Goal: Task Accomplishment & Management: Manage account settings

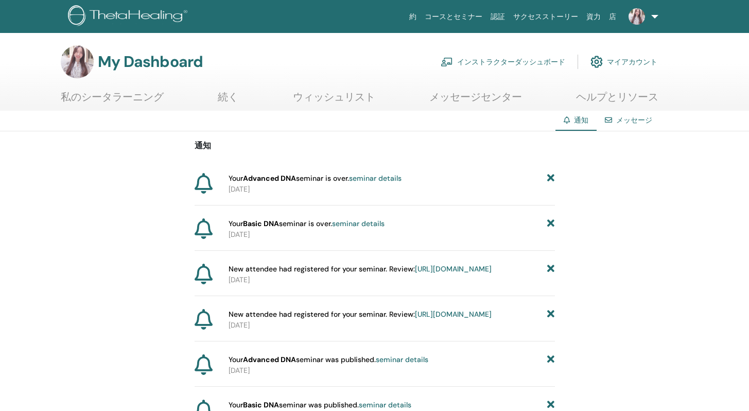
click at [633, 19] on img at bounding box center [636, 16] width 16 height 16
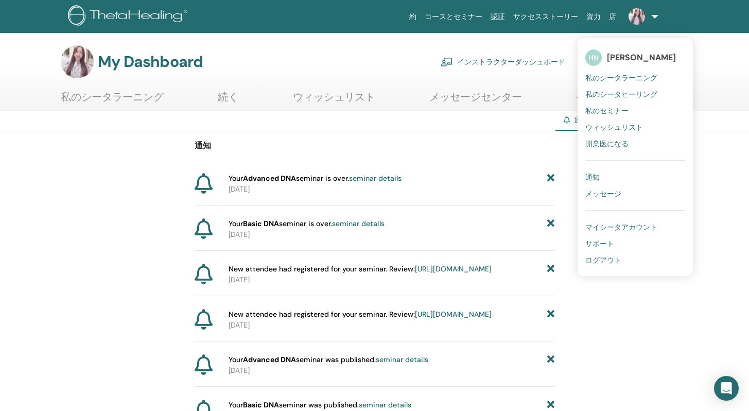
click at [618, 61] on span "[PERSON_NAME]" at bounding box center [641, 57] width 69 height 11
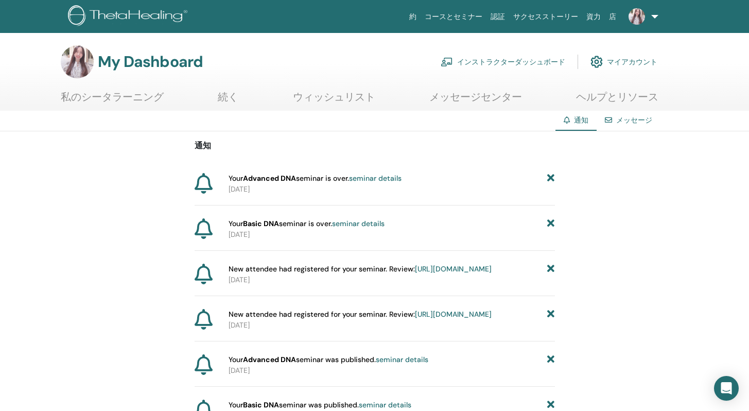
click at [534, 60] on link "インストラクターダッシュボード" at bounding box center [503, 61] width 125 height 23
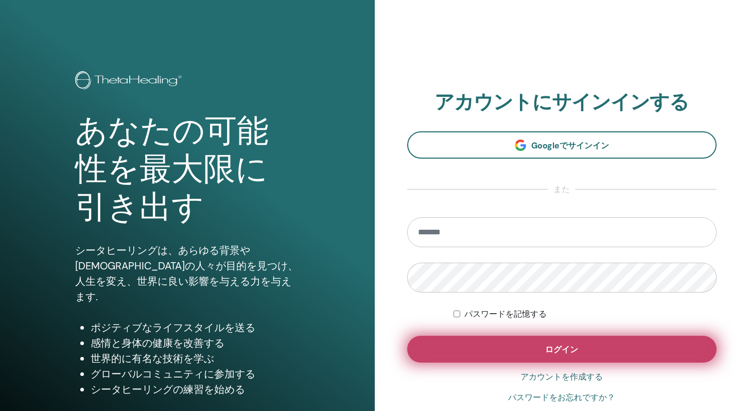
type input "**********"
click at [505, 356] on button "ログイン" at bounding box center [562, 349] width 310 height 27
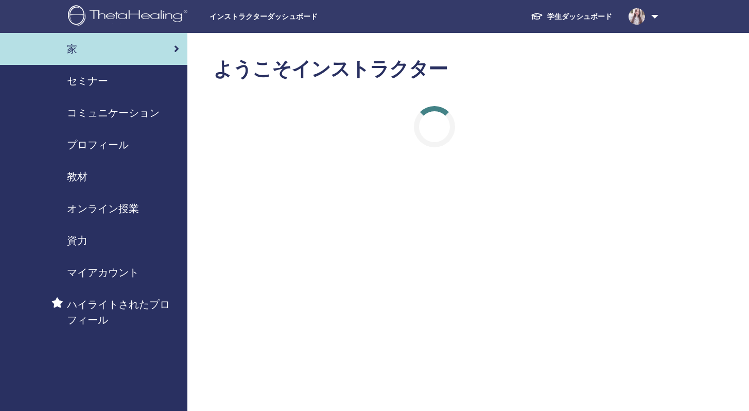
click at [86, 73] on span "セミナー" at bounding box center [87, 80] width 41 height 15
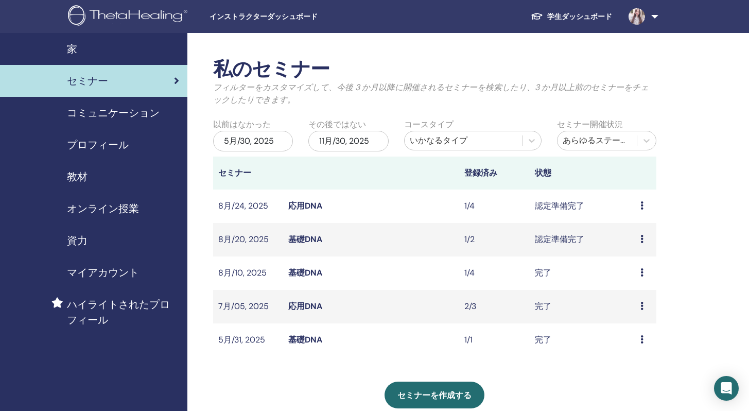
click at [146, 117] on span "コミュニケーション" at bounding box center [113, 112] width 93 height 15
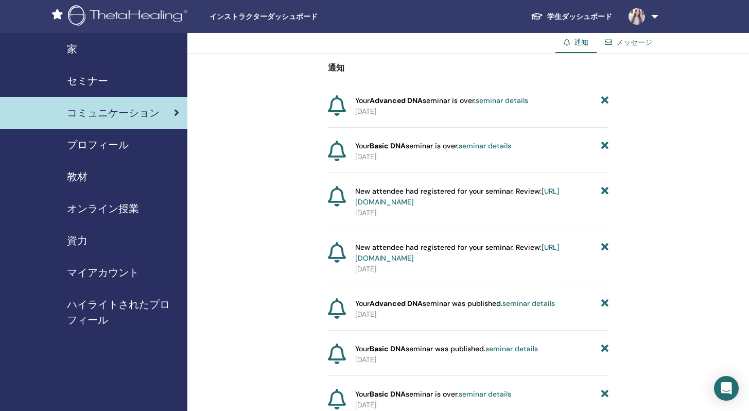
click at [118, 141] on span "プロフィール" at bounding box center [98, 144] width 62 height 15
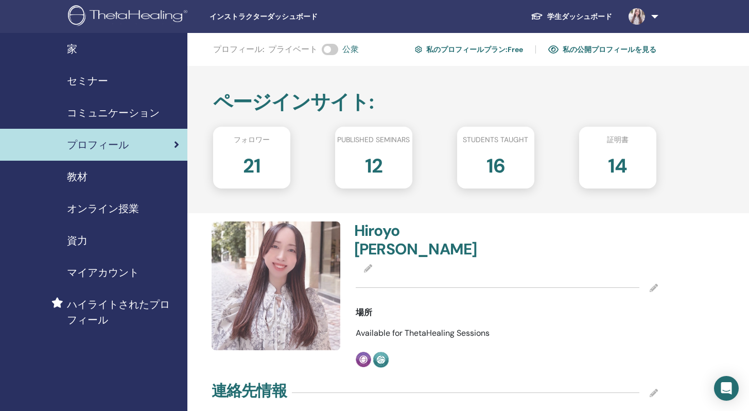
click at [103, 83] on span "セミナー" at bounding box center [87, 80] width 41 height 15
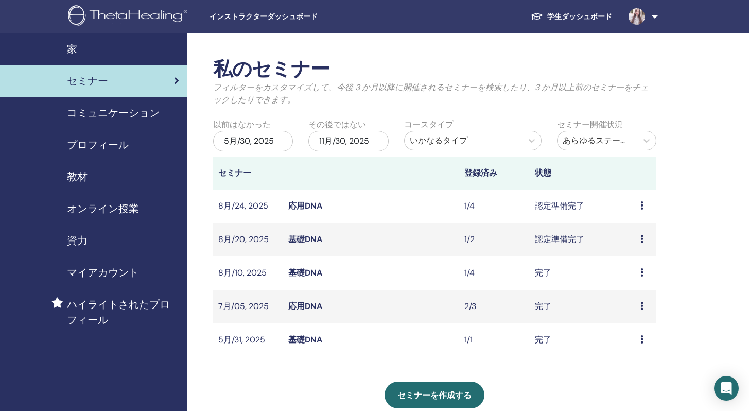
click at [299, 202] on link "応用DNA" at bounding box center [305, 205] width 34 height 11
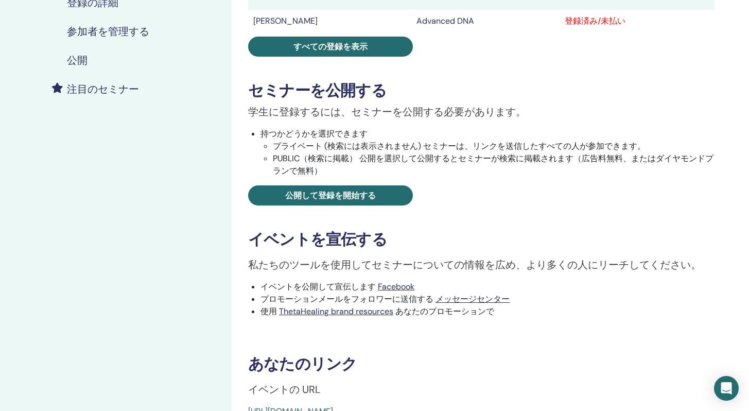
scroll to position [220, 0]
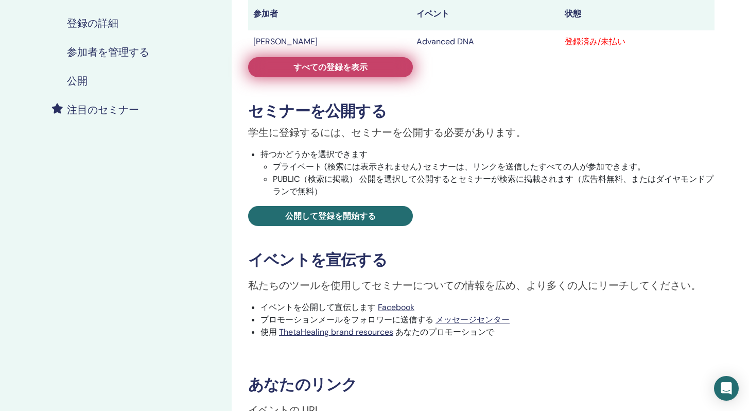
click at [379, 71] on link "すべての登録を表示" at bounding box center [330, 67] width 165 height 20
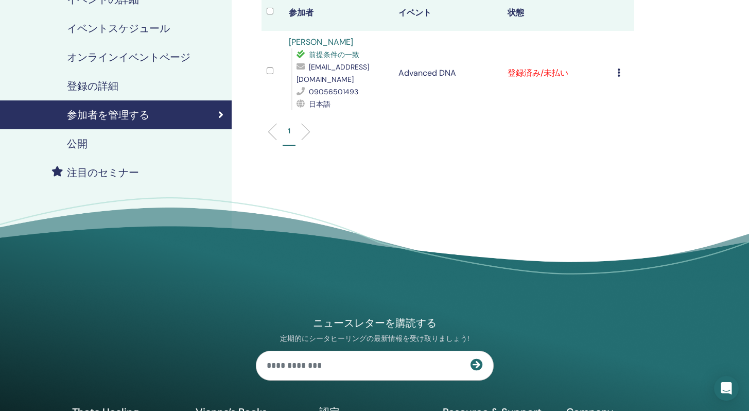
scroll to position [1, 0]
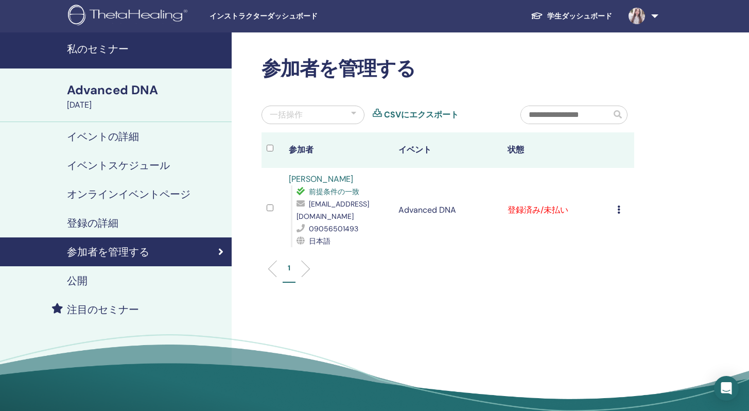
click at [619, 209] on icon at bounding box center [618, 209] width 3 height 8
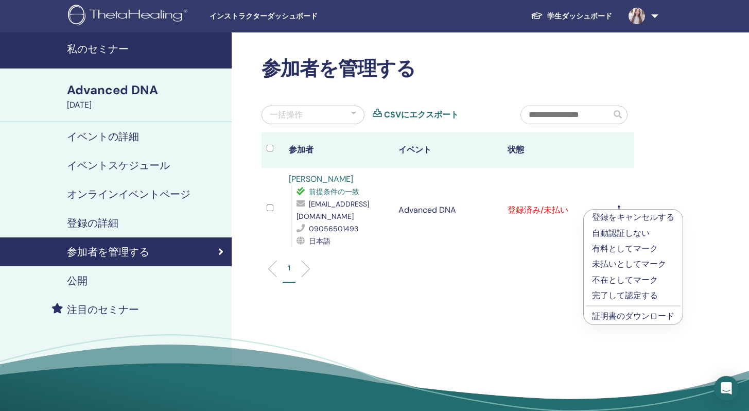
click at [634, 296] on p "完了して認定する" at bounding box center [633, 295] width 82 height 12
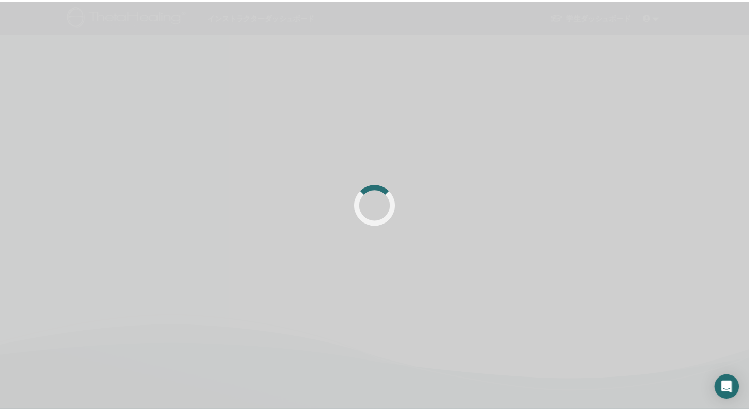
scroll to position [1, 0]
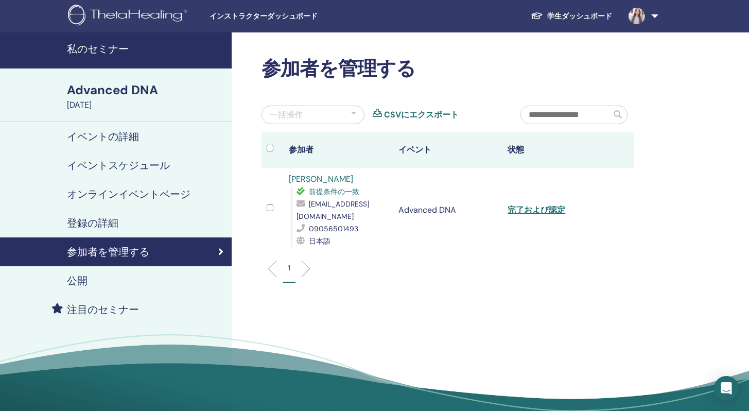
click at [102, 138] on h4 "イベントの詳細" at bounding box center [103, 136] width 72 height 12
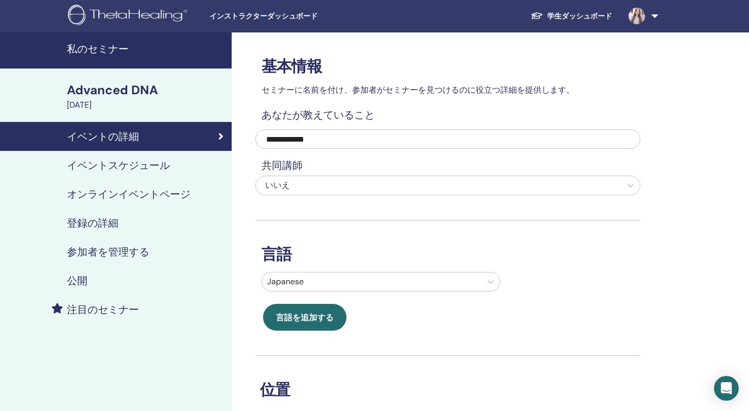
click at [171, 169] on div "イベントスケジュール" at bounding box center [115, 165] width 215 height 12
